Goal: Navigation & Orientation: Find specific page/section

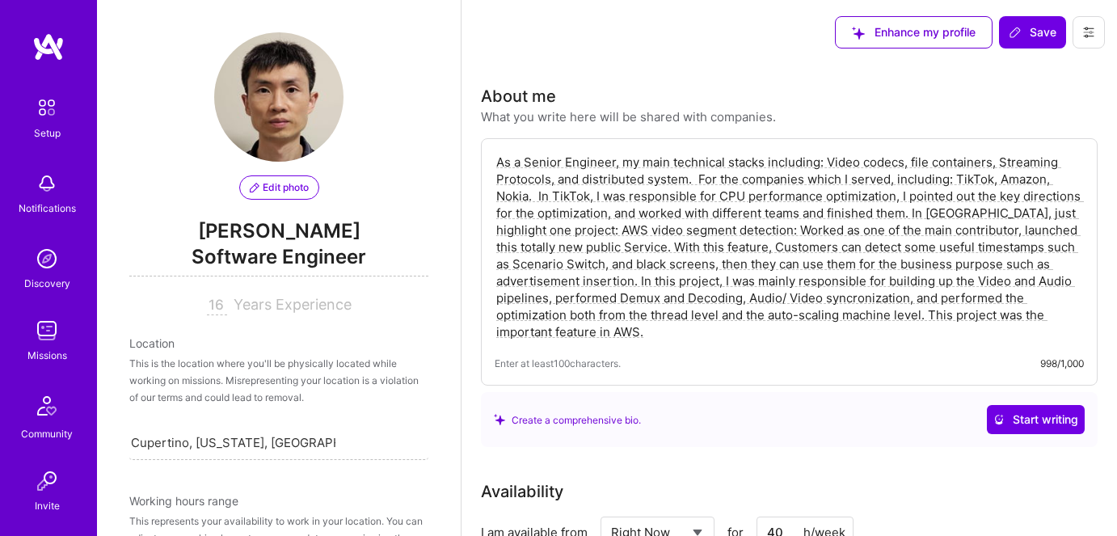
select select "US"
select select "Right Now"
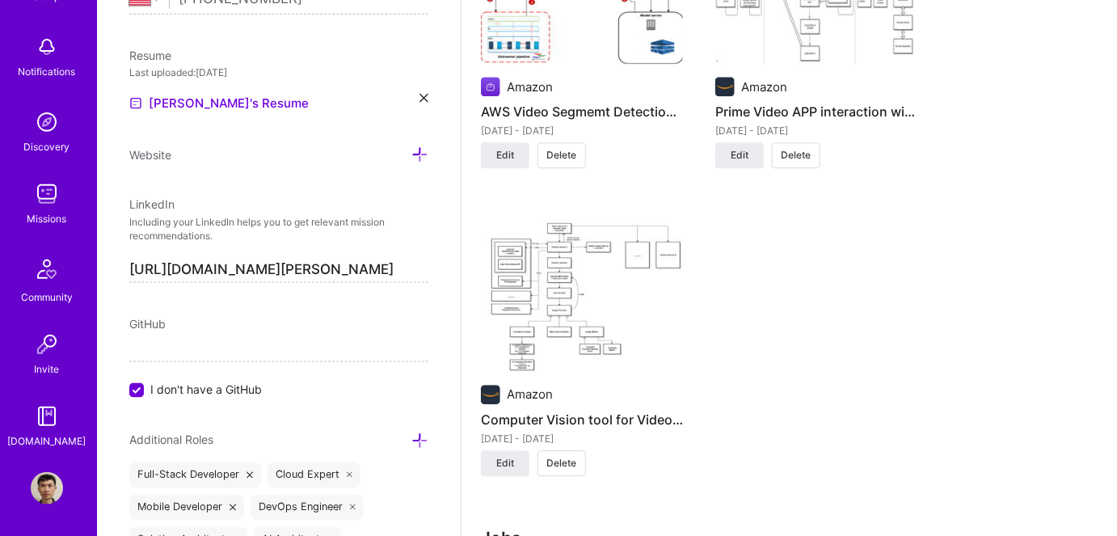
scroll to position [1322, 0]
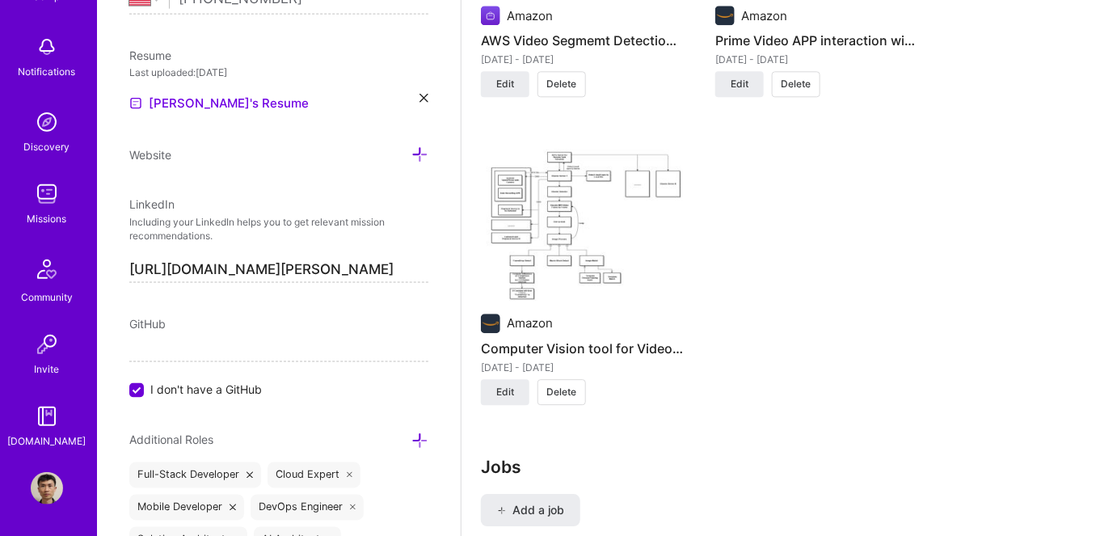
click at [39, 201] on img at bounding box center [47, 194] width 32 height 32
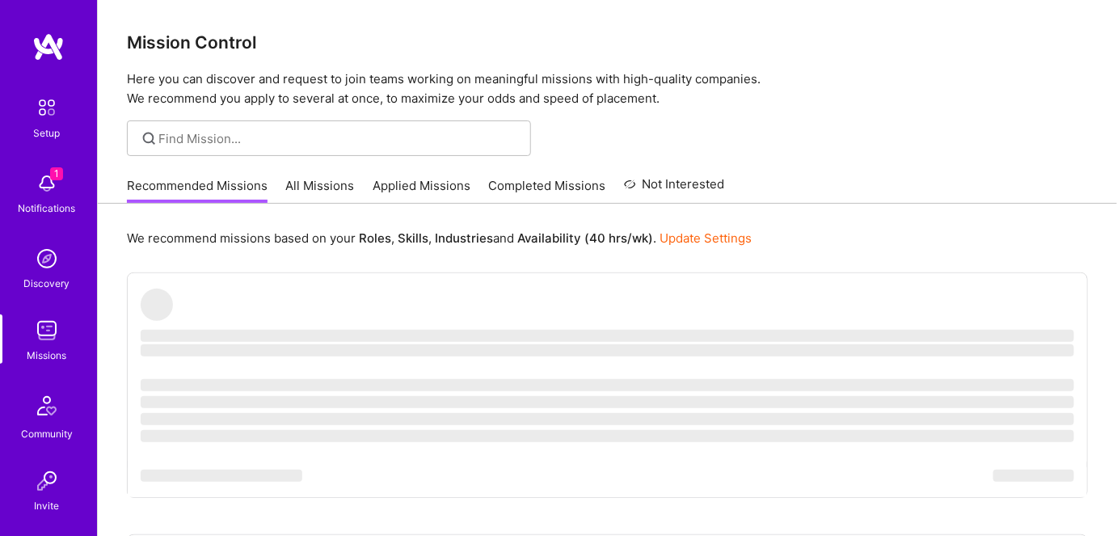
click at [39, 186] on img at bounding box center [47, 183] width 32 height 32
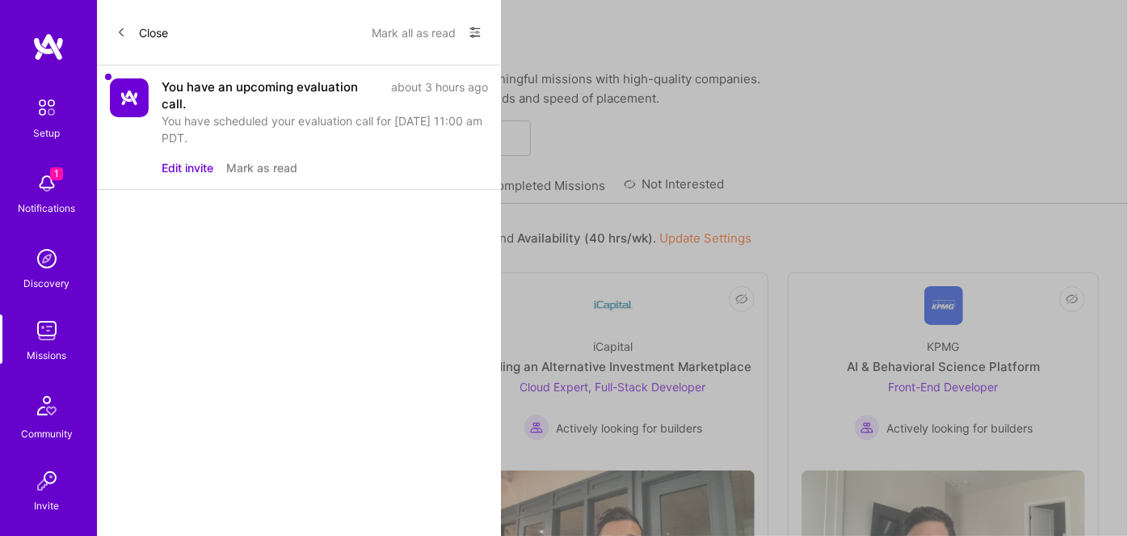
click at [256, 166] on button "Mark as read" at bounding box center [261, 167] width 71 height 17
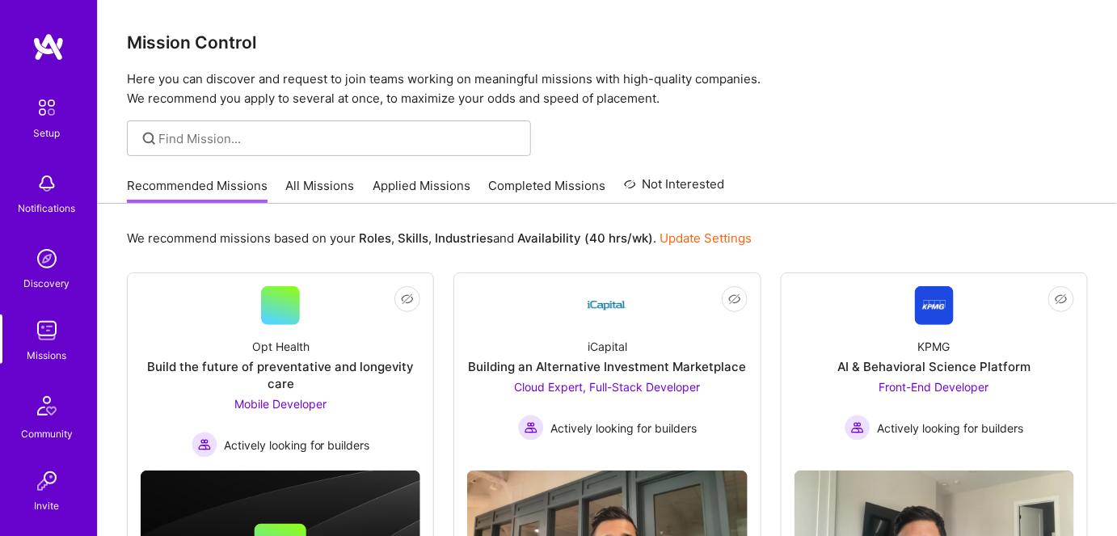
click at [293, 186] on link "All Missions" at bounding box center [320, 190] width 69 height 27
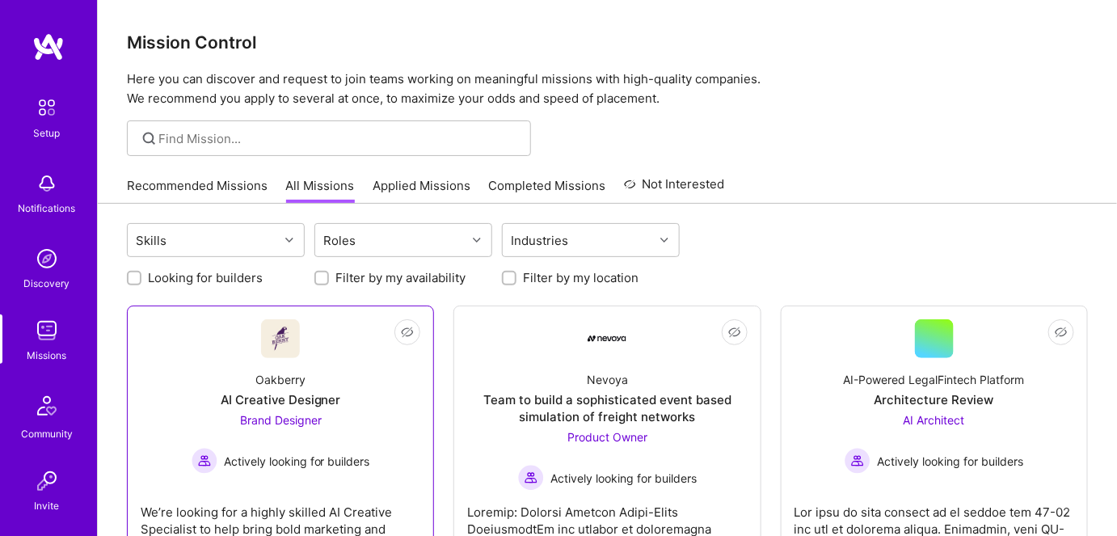
scroll to position [73, 0]
